Goal: Information Seeking & Learning: Check status

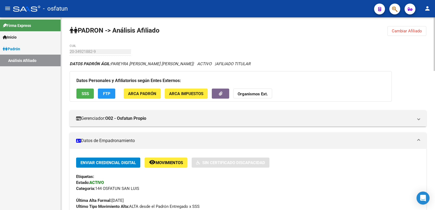
click at [416, 32] on span "Cambiar Afiliado" at bounding box center [407, 31] width 30 height 5
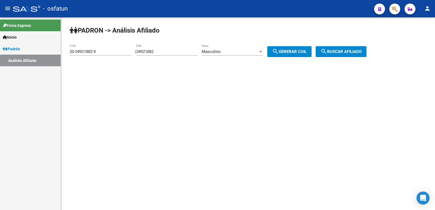
drag, startPoint x: 174, startPoint y: 54, endPoint x: 133, endPoint y: 53, distance: 41.1
click at [131, 54] on app-analisis-afiliado "[PERSON_NAME] -> Análisis Afiliado 20-34921882-9 CUIL | 34921882 DNI Masculino …" at bounding box center [220, 51] width 301 height 5
click at [174, 51] on input "34921882" at bounding box center [166, 51] width 61 height 5
drag, startPoint x: 176, startPoint y: 52, endPoint x: 107, endPoint y: 57, distance: 68.9
click at [107, 54] on app-analisis-afiliado "[PERSON_NAME] -> Análisis Afiliado 20-34921882-9 CUIL | 34921882 DNI Masculino …" at bounding box center [220, 51] width 301 height 5
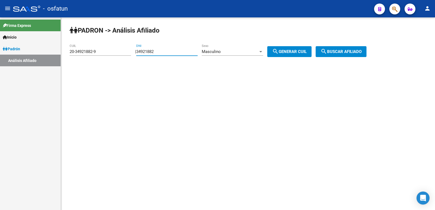
paste input "6863894"
type input "36863894"
click at [308, 56] on button "search Generar CUIL" at bounding box center [289, 51] width 44 height 11
type input "20-36863894-4"
click at [327, 54] on mat-icon "search" at bounding box center [323, 51] width 7 height 7
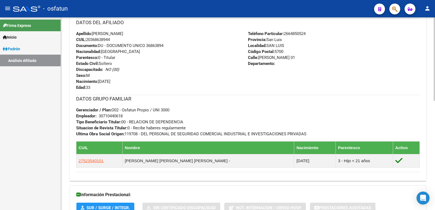
scroll to position [252, 0]
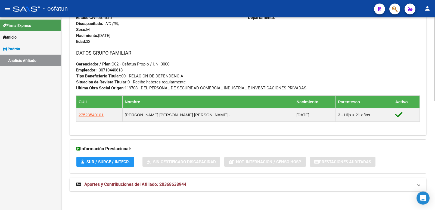
drag, startPoint x: 149, startPoint y: 184, endPoint x: 148, endPoint y: 180, distance: 3.4
click at [149, 184] on span "Aportes y Contribuciones del Afiliado: 20368638944" at bounding box center [135, 184] width 102 height 5
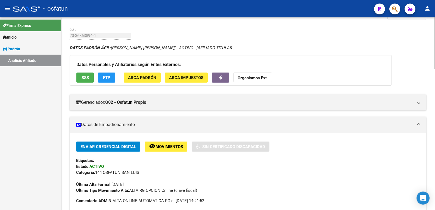
scroll to position [0, 0]
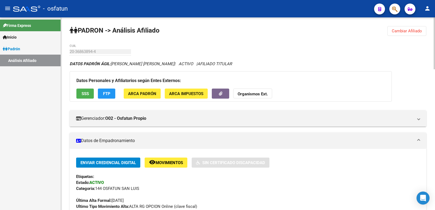
drag, startPoint x: 402, startPoint y: 17, endPoint x: 402, endPoint y: 22, distance: 5.7
click at [402, 17] on mat-toolbar "menu - osfatun person" at bounding box center [217, 8] width 435 height 17
click at [400, 27] on button "Cambiar Afiliado" at bounding box center [406, 31] width 39 height 10
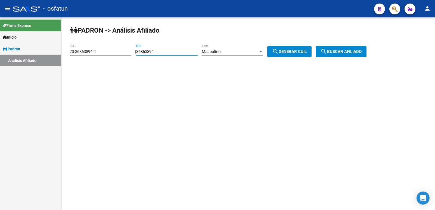
drag, startPoint x: 182, startPoint y: 53, endPoint x: 126, endPoint y: 55, distance: 56.3
click at [126, 54] on app-analisis-afiliado "[PERSON_NAME] -> Análisis Afiliado 20-36863894-4 CUIL | 36863894 DNI Masculino …" at bounding box center [220, 51] width 301 height 5
paste input "17616856"
type input "17616856"
click at [229, 48] on div "Masculino Sexo" at bounding box center [232, 50] width 61 height 12
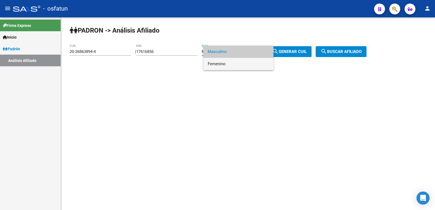
drag, startPoint x: 232, startPoint y: 63, endPoint x: 265, endPoint y: 55, distance: 33.9
click at [233, 63] on span "Femenino" at bounding box center [238, 64] width 61 height 12
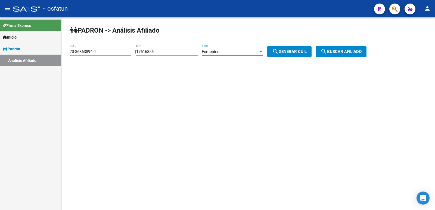
click at [286, 49] on button "search Generar CUIL" at bounding box center [289, 51] width 44 height 11
click at [336, 52] on span "search Buscar afiliado" at bounding box center [340, 51] width 41 height 5
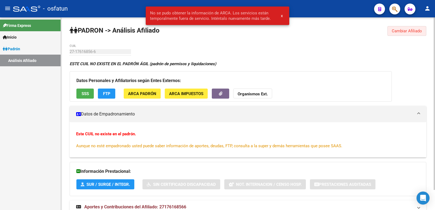
drag, startPoint x: 422, startPoint y: 30, endPoint x: 407, endPoint y: 35, distance: 15.9
click at [421, 30] on button "Cambiar Afiliado" at bounding box center [406, 31] width 39 height 10
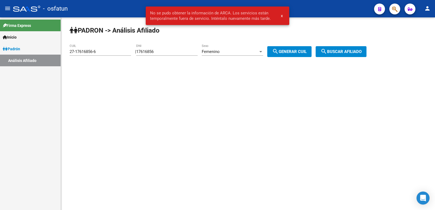
click at [220, 50] on span "Femenino" at bounding box center [211, 51] width 18 height 5
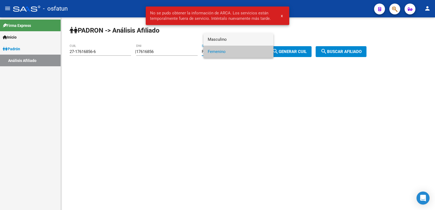
click at [224, 42] on span "Masculino" at bounding box center [238, 39] width 61 height 12
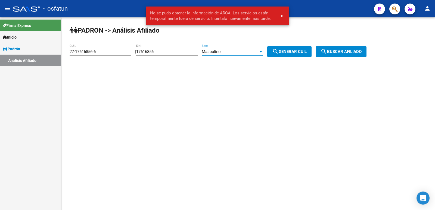
drag, startPoint x: 296, startPoint y: 58, endPoint x: 297, endPoint y: 55, distance: 3.7
click at [296, 58] on div "[PERSON_NAME] -> Análisis Afiliado 27-17616856-6 CUIL | 17616856 DNI Masculino …" at bounding box center [248, 45] width 374 height 57
drag, startPoint x: 297, startPoint y: 55, endPoint x: 351, endPoint y: 52, distance: 53.9
click at [297, 55] on button "search Generar CUIL" at bounding box center [289, 51] width 44 height 11
type input "20-17616856-1"
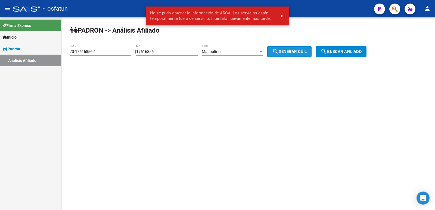
click at [357, 50] on span "search Buscar afiliado" at bounding box center [340, 51] width 41 height 5
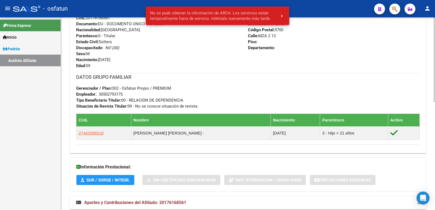
scroll to position [246, 0]
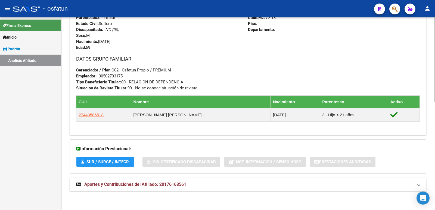
click at [134, 178] on mat-expansion-panel-header "Aportes y Contribuciones del Afiliado: 20176168561" at bounding box center [248, 184] width 357 height 13
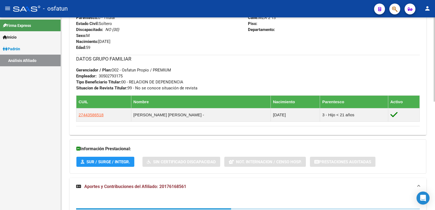
click at [133, 182] on mat-expansion-panel-header "Aportes y Contribuciones del Afiliado: 20176168561" at bounding box center [248, 186] width 357 height 17
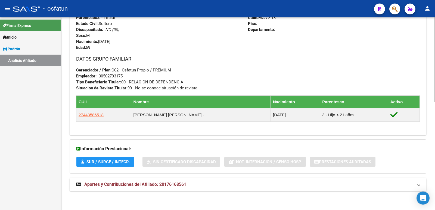
click at [132, 182] on span "Aportes y Contribuciones del Afiliado: 20176168561" at bounding box center [135, 184] width 102 height 5
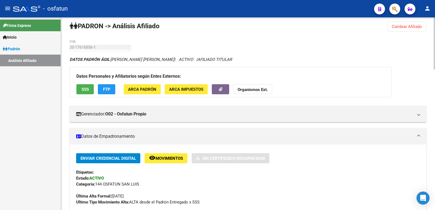
scroll to position [0, 0]
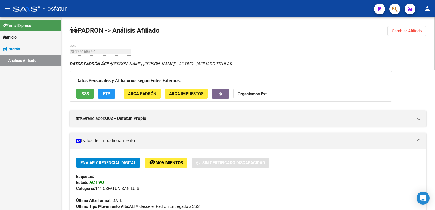
click at [408, 29] on span "Cambiar Afiliado" at bounding box center [407, 31] width 30 height 5
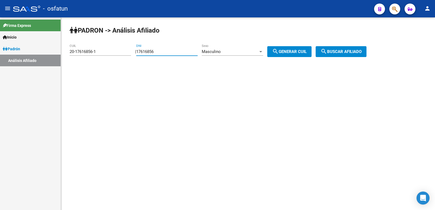
drag, startPoint x: 169, startPoint y: 51, endPoint x: 123, endPoint y: 53, distance: 46.3
click at [123, 53] on app-analisis-afiliado "[PERSON_NAME] -> Análisis Afiliado 20-17616856-1 CUIL | 17616856 DNI Masculino …" at bounding box center [220, 51] width 301 height 5
paste input "3510492"
type input "35104926"
click at [233, 48] on div "Masculino Sexo" at bounding box center [232, 50] width 61 height 12
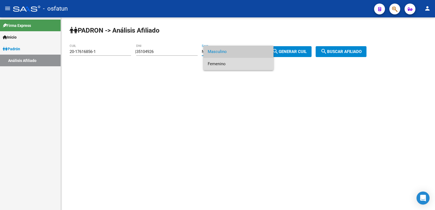
drag, startPoint x: 233, startPoint y: 62, endPoint x: 278, endPoint y: 53, distance: 45.7
click at [233, 62] on span "Femenino" at bounding box center [238, 64] width 61 height 12
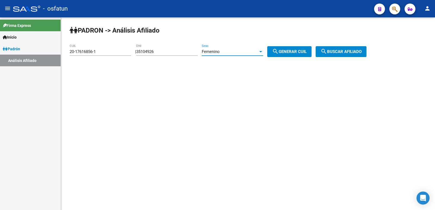
click at [299, 51] on span "search Generar CUIL" at bounding box center [289, 51] width 35 height 5
type input "27-35104926-5"
click at [361, 54] on span "search Buscar afiliado" at bounding box center [340, 51] width 41 height 5
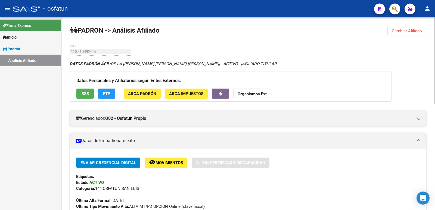
drag, startPoint x: 421, startPoint y: 31, endPoint x: 393, endPoint y: 33, distance: 27.8
click at [421, 31] on span "Cambiar Afiliado" at bounding box center [407, 31] width 30 height 5
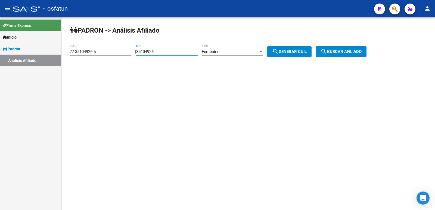
drag, startPoint x: 164, startPoint y: 52, endPoint x: 116, endPoint y: 61, distance: 48.4
click at [116, 61] on div "[PERSON_NAME] -> Análisis Afiliado 27-35104926-5 CUIL | 35104926 DNI Femenino S…" at bounding box center [248, 45] width 374 height 57
paste input "14216204"
type input "14216204"
click at [237, 55] on div "Femenino Sexo" at bounding box center [232, 50] width 61 height 12
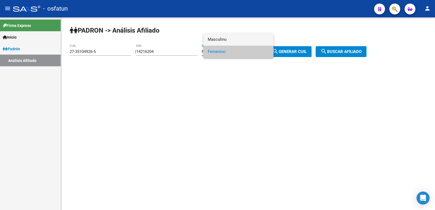
click at [225, 40] on span "Masculino" at bounding box center [238, 39] width 61 height 12
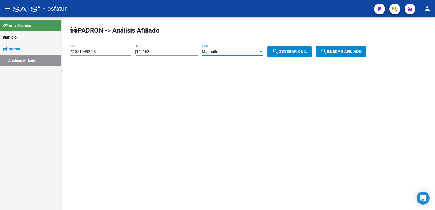
click at [289, 49] on span "search Generar CUIL" at bounding box center [289, 51] width 35 height 5
type input "20-14216204-1"
drag, startPoint x: 346, startPoint y: 50, endPoint x: 300, endPoint y: 60, distance: 46.9
click at [344, 51] on span "search Buscar afiliado" at bounding box center [340, 51] width 41 height 5
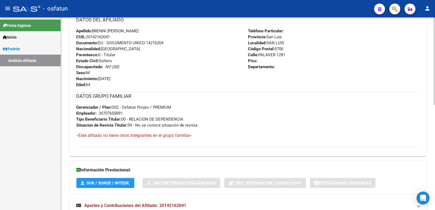
scroll to position [230, 0]
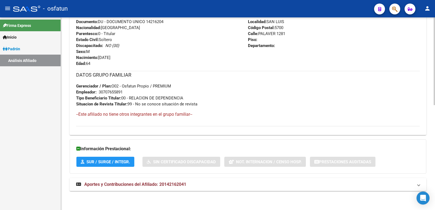
click at [174, 193] on div "DATOS [PERSON_NAME] ÁGIL: BRENNI [PERSON_NAME] | ACTIVO | AFILIADO TITULAR Dato…" at bounding box center [248, 14] width 357 height 366
click at [171, 186] on span "Aportes y Contribuciones del Afiliado: 20142162041" at bounding box center [135, 184] width 102 height 5
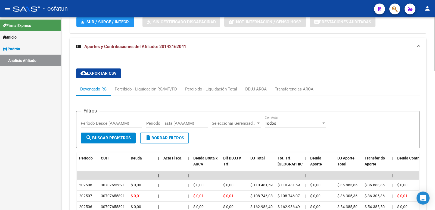
scroll to position [502, 0]
